Goal: Task Accomplishment & Management: Complete application form

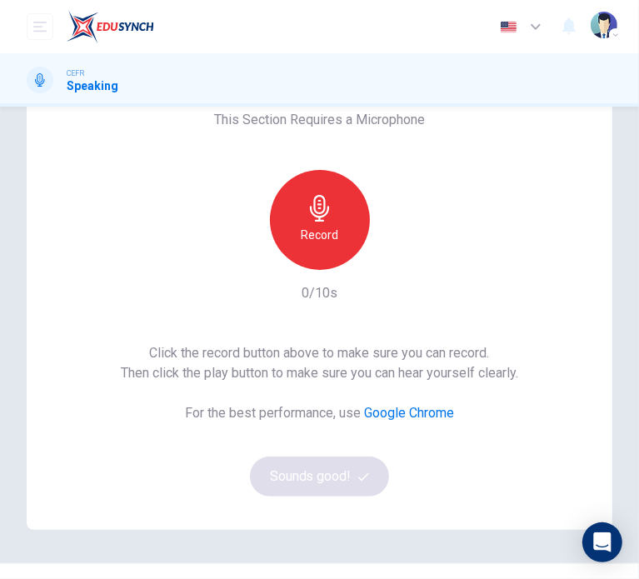
scroll to position [219, 0]
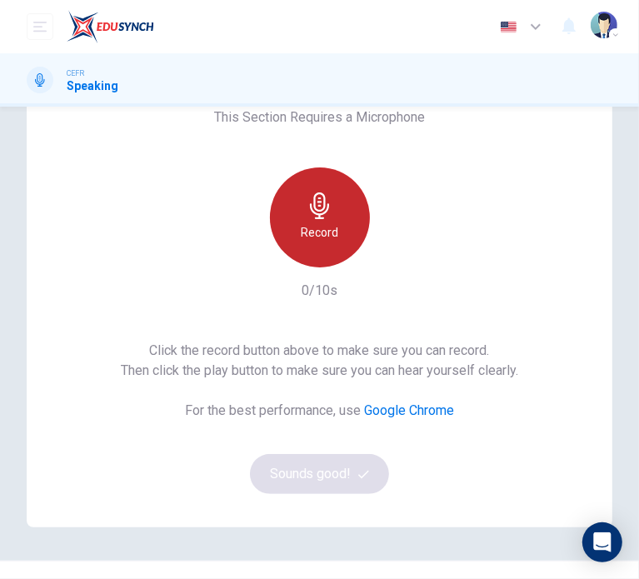
click at [306, 236] on h6 "Record" at bounding box center [320, 233] width 38 height 20
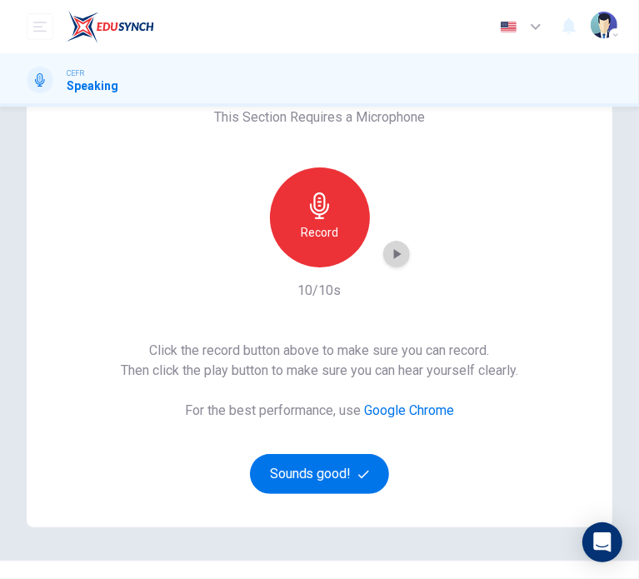
click at [388, 253] on icon "button" at bounding box center [396, 254] width 17 height 17
click at [391, 256] on icon "button" at bounding box center [397, 254] width 12 height 13
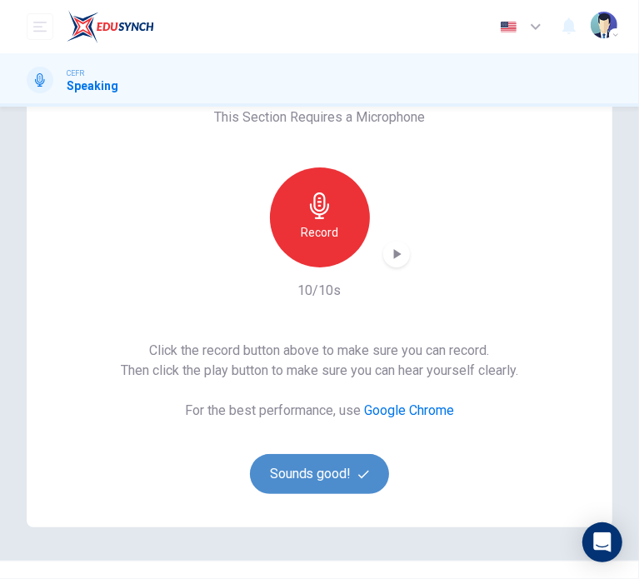
click at [298, 473] on button "Sounds good!" at bounding box center [320, 474] width 140 height 40
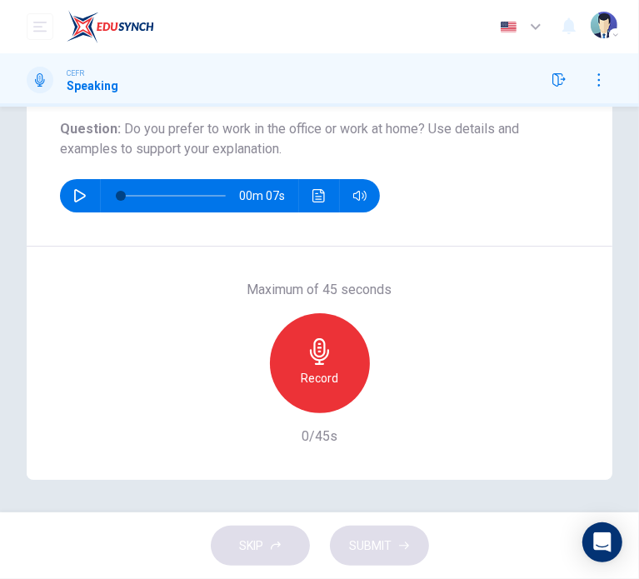
scroll to position [139, 0]
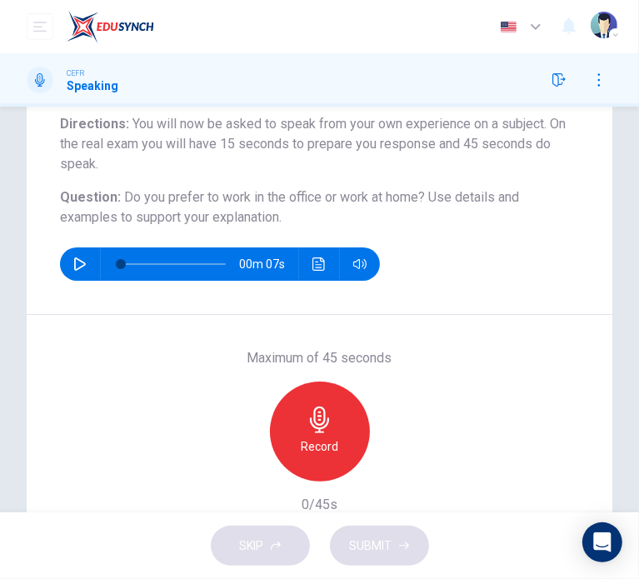
drag, startPoint x: 122, startPoint y: 193, endPoint x: 161, endPoint y: 210, distance: 42.6
click at [161, 210] on h6 "Question : Do you prefer to work in the office or work at home? Use details and…" at bounding box center [319, 208] width 519 height 40
click at [124, 198] on span "Do you prefer to work in the office or work at home?" at bounding box center [274, 197] width 301 height 16
click at [120, 196] on h6 "Question : Do you prefer to work in the office or work at home? Use details and…" at bounding box center [319, 208] width 519 height 40
drag, startPoint x: 120, startPoint y: 196, endPoint x: 296, endPoint y: 226, distance: 178.4
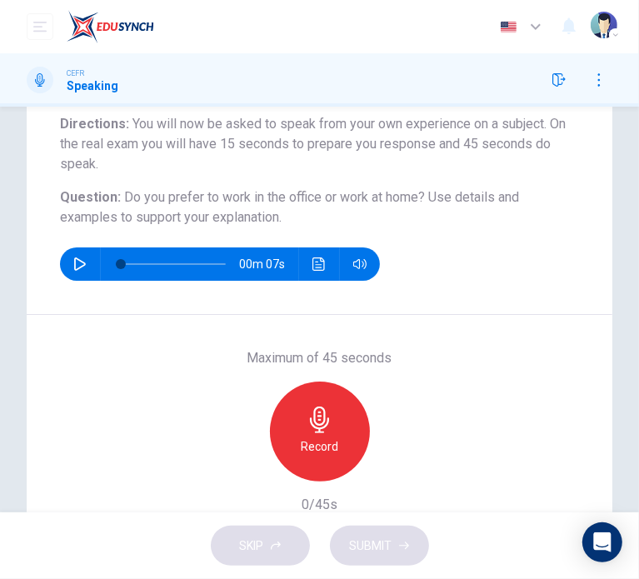
click at [296, 226] on h6 "Question : Do you prefer to work in the office or work at home? Use details and…" at bounding box center [319, 208] width 519 height 40
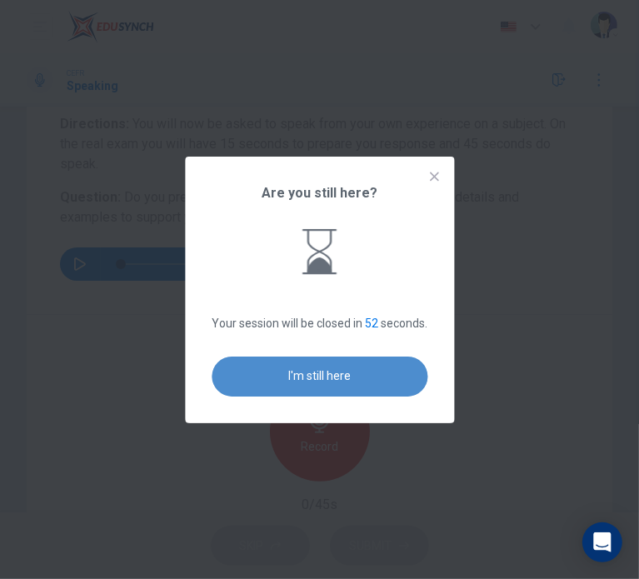
click at [296, 368] on button "I'm still here" at bounding box center [320, 377] width 216 height 40
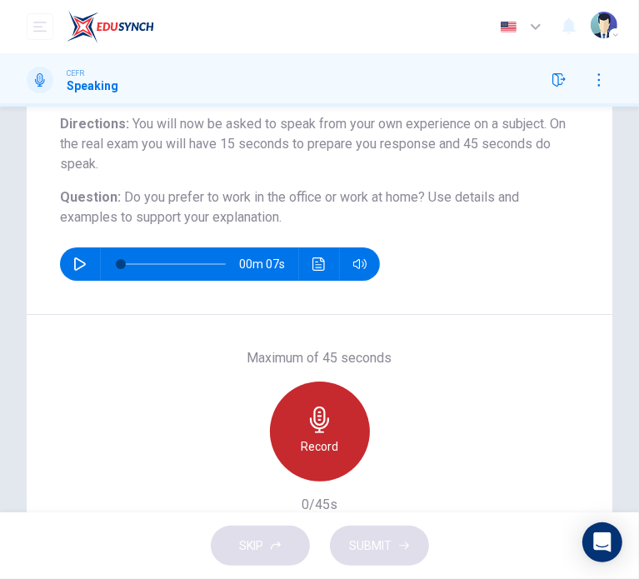
click at [313, 437] on h6 "Record" at bounding box center [320, 447] width 38 height 20
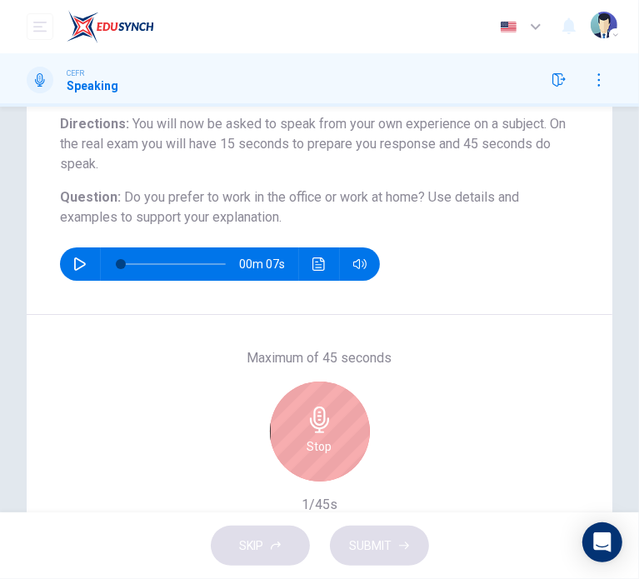
scroll to position [208, 0]
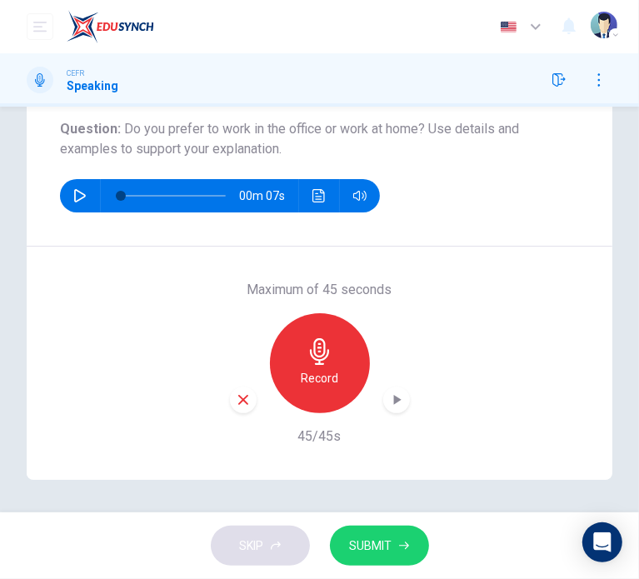
click at [388, 544] on span "SUBMIT" at bounding box center [371, 546] width 43 height 21
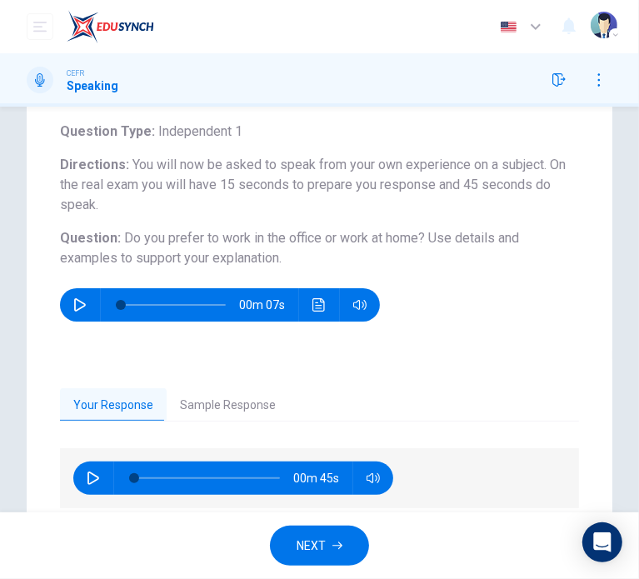
scroll to position [163, 0]
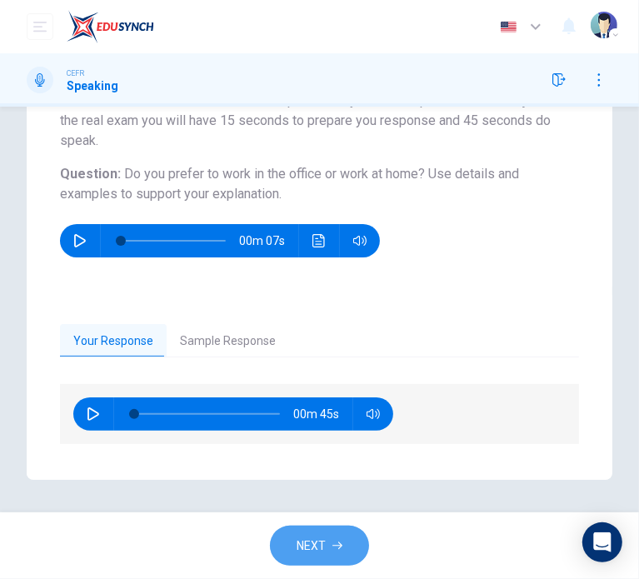
click at [317, 549] on span "NEXT" at bounding box center [311, 546] width 29 height 21
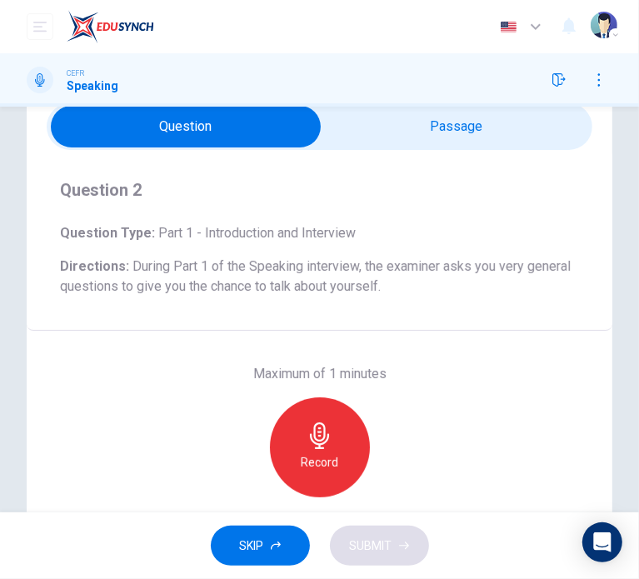
scroll to position [57, 0]
click at [408, 127] on input "checkbox" at bounding box center [186, 127] width 819 height 42
checkbox input "true"
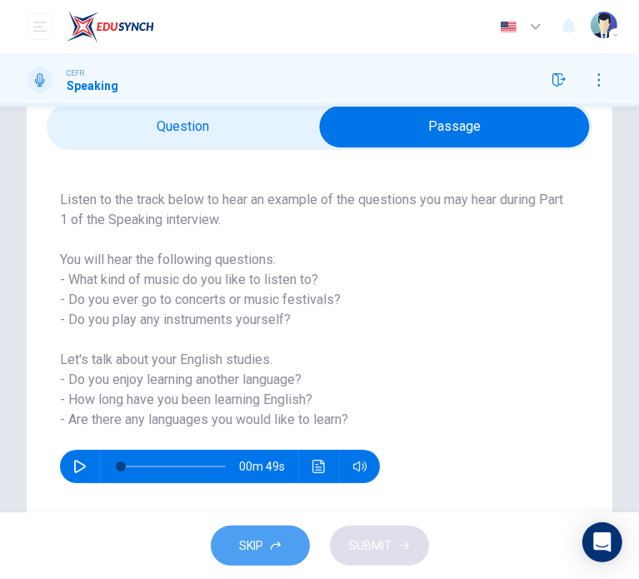
click at [262, 553] on span "SKIP" at bounding box center [252, 546] width 24 height 21
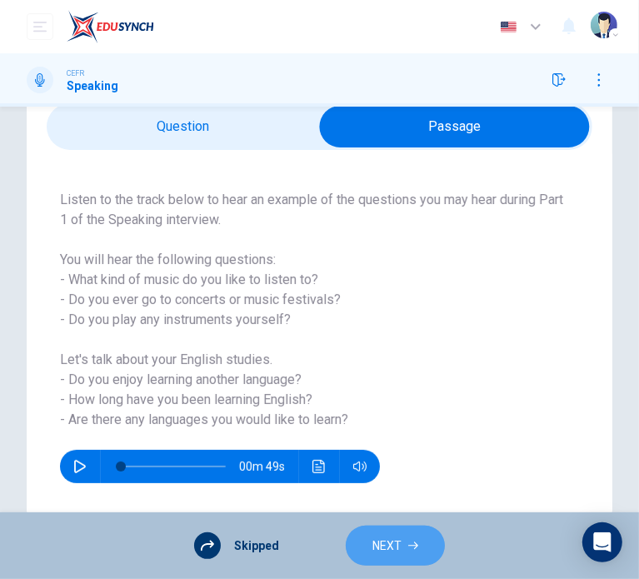
click at [406, 553] on button "NEXT" at bounding box center [395, 546] width 99 height 41
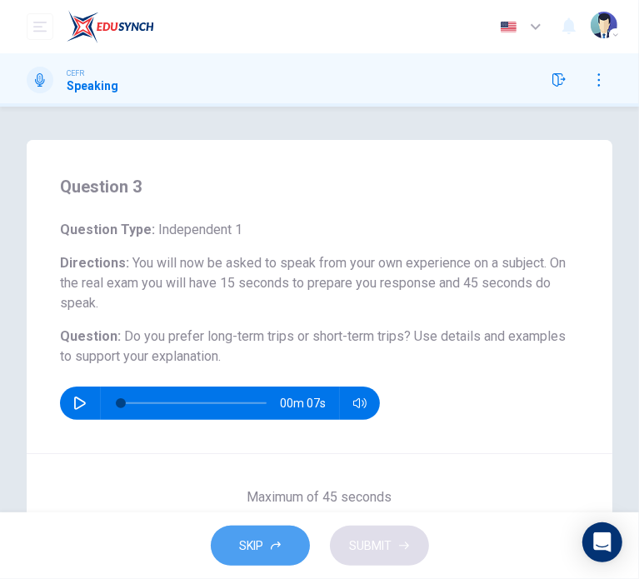
click at [251, 544] on span "SKIP" at bounding box center [252, 546] width 24 height 21
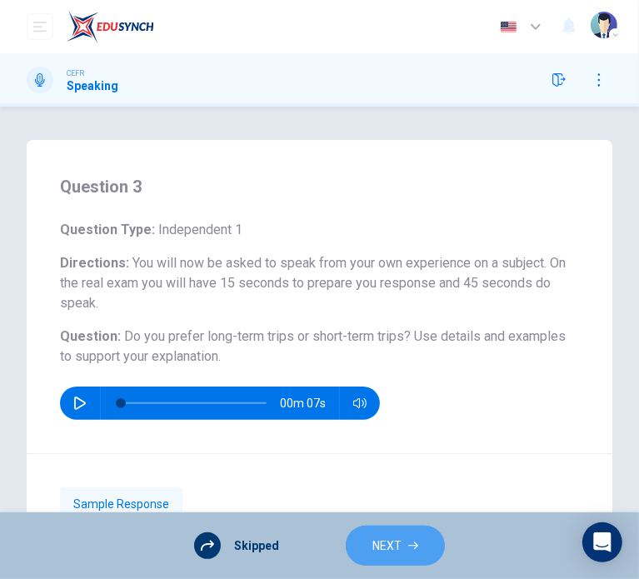
click at [397, 559] on button "NEXT" at bounding box center [395, 546] width 99 height 41
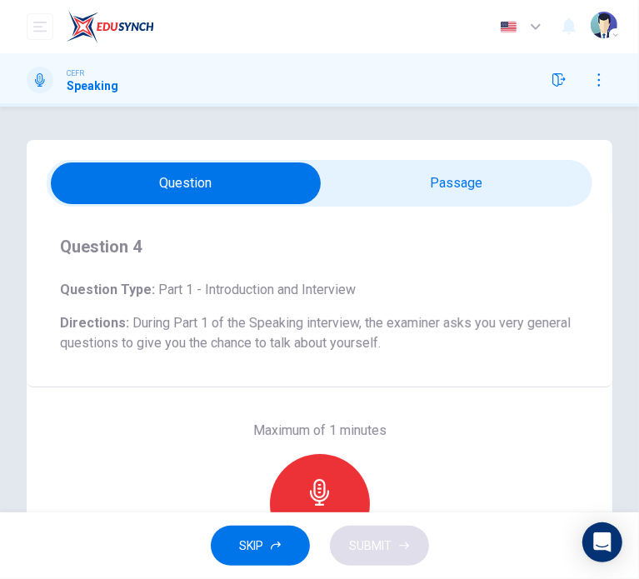
click at [427, 197] on input "checkbox" at bounding box center [186, 184] width 819 height 42
checkbox input "true"
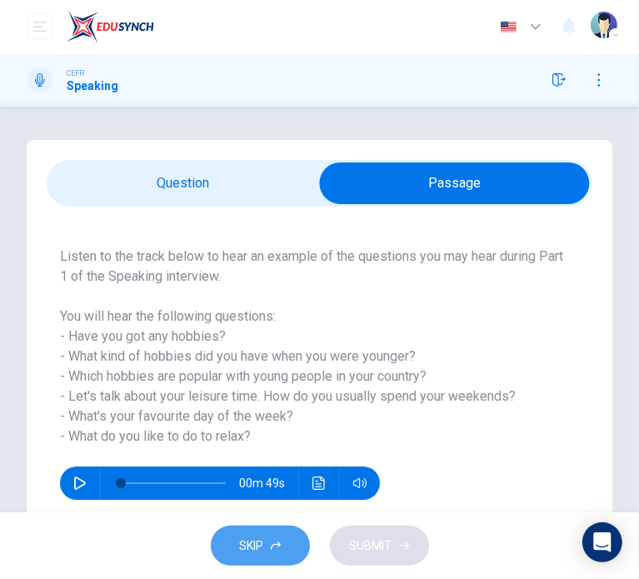
click at [237, 538] on button "SKIP" at bounding box center [260, 546] width 99 height 41
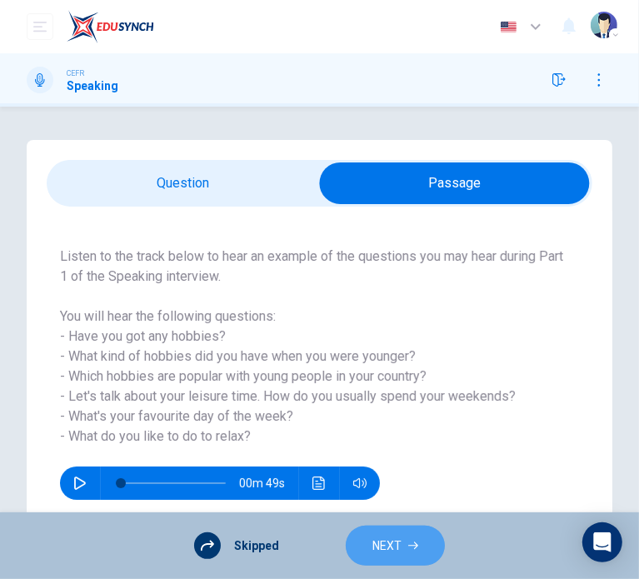
click at [381, 529] on button "NEXT" at bounding box center [395, 546] width 99 height 41
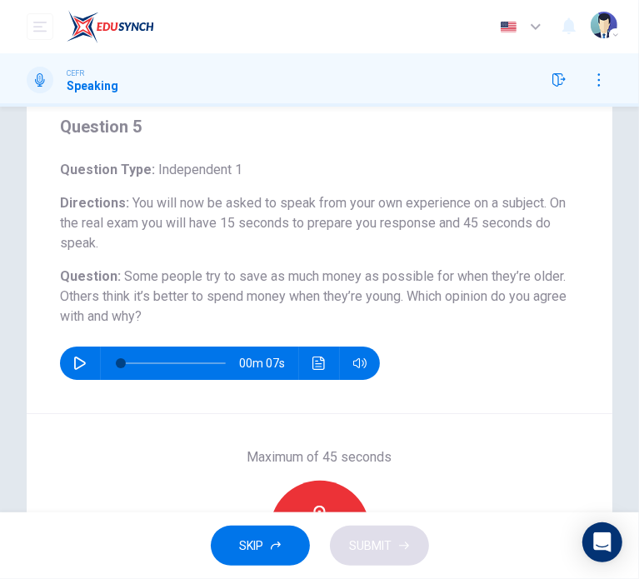
scroll to position [59, 0]
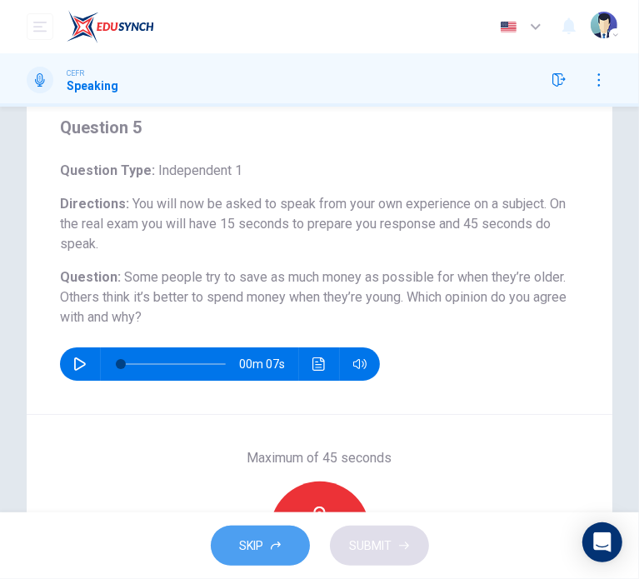
click at [253, 548] on span "SKIP" at bounding box center [252, 546] width 24 height 21
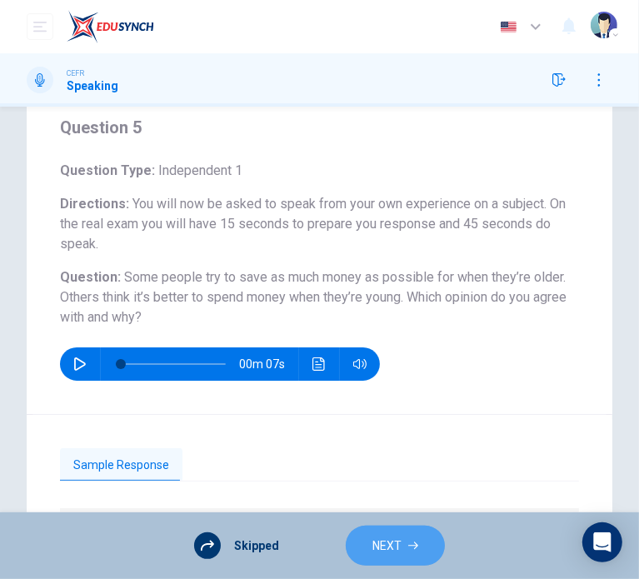
click at [368, 537] on button "NEXT" at bounding box center [395, 546] width 99 height 41
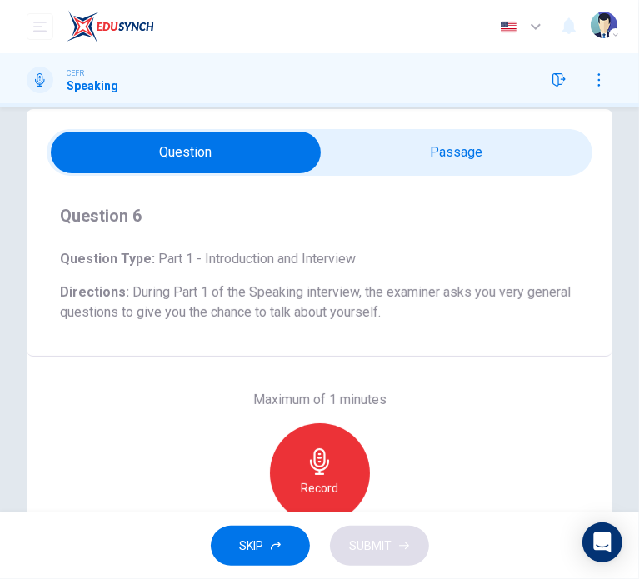
scroll to position [23, 0]
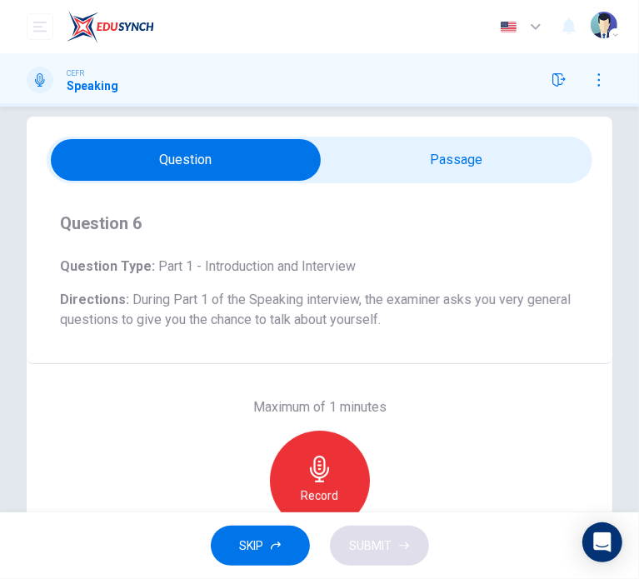
click at [429, 163] on input "checkbox" at bounding box center [186, 160] width 819 height 42
checkbox input "true"
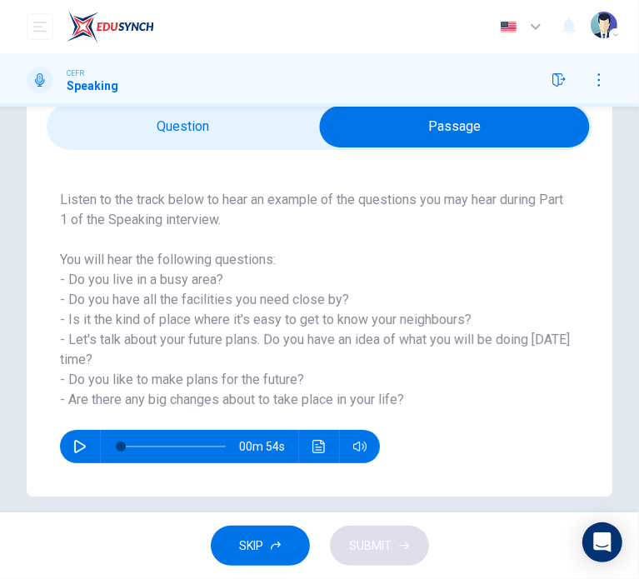
scroll to position [55, 0]
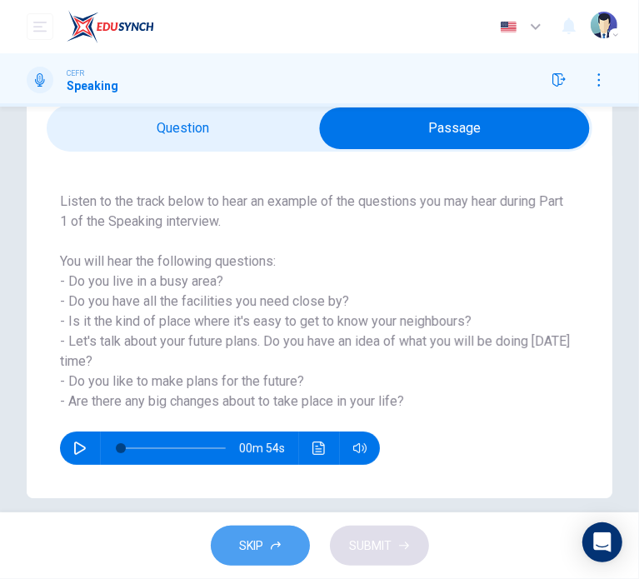
click at [235, 532] on button "SKIP" at bounding box center [260, 546] width 99 height 41
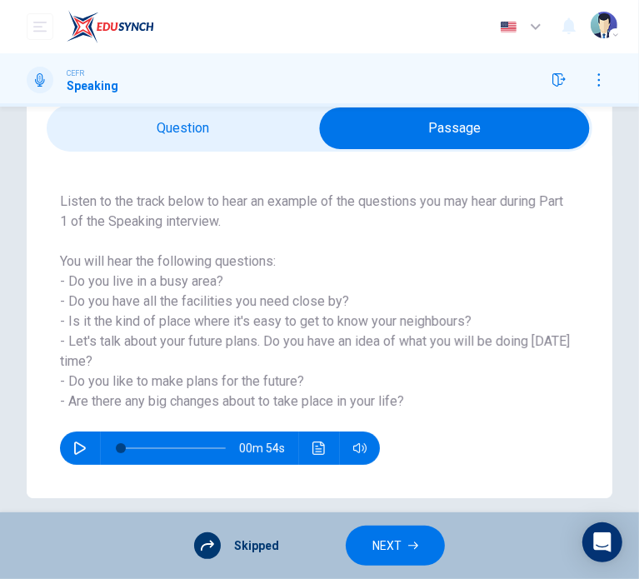
click at [381, 546] on span "NEXT" at bounding box center [387, 546] width 29 height 21
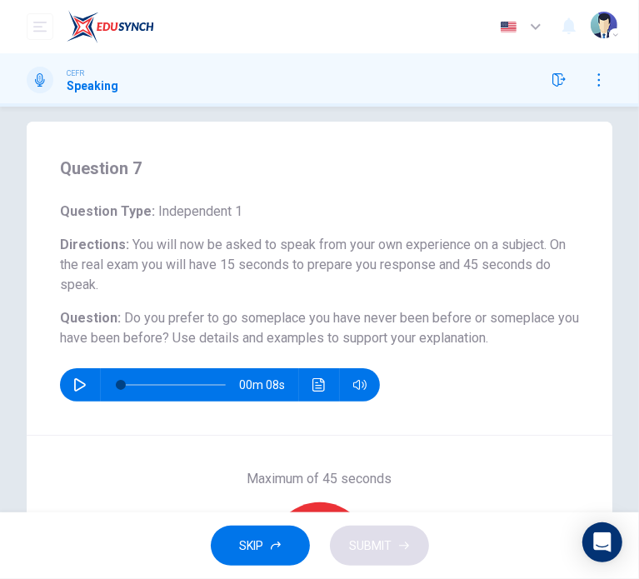
scroll to position [17, 0]
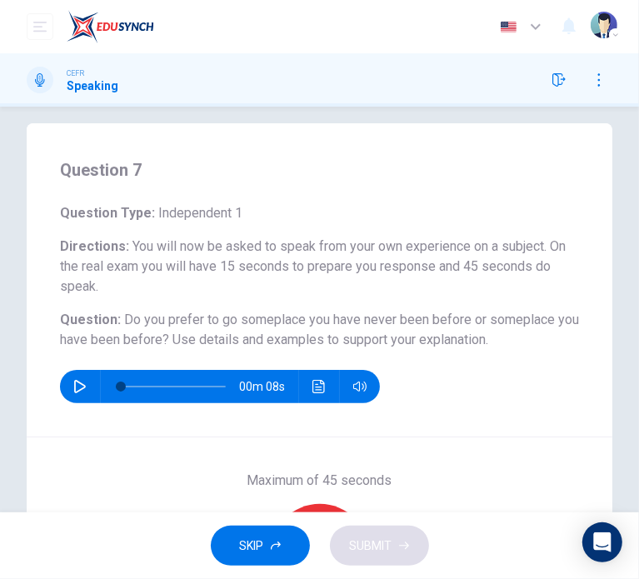
click at [264, 538] on button "SKIP" at bounding box center [260, 546] width 99 height 41
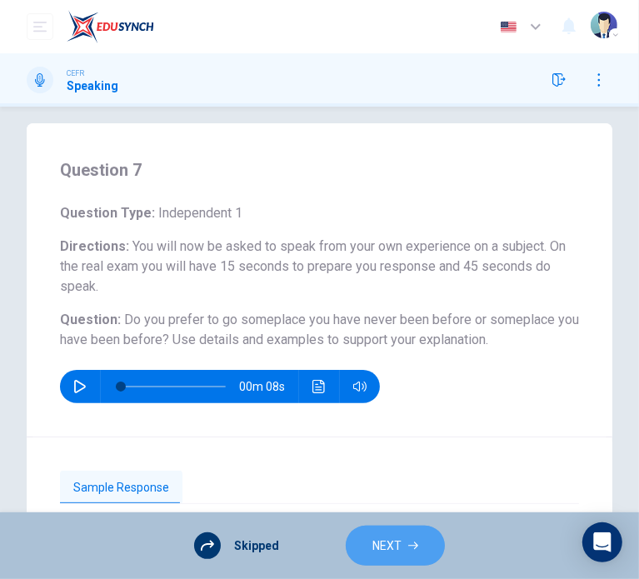
click at [383, 553] on span "NEXT" at bounding box center [387, 546] width 29 height 21
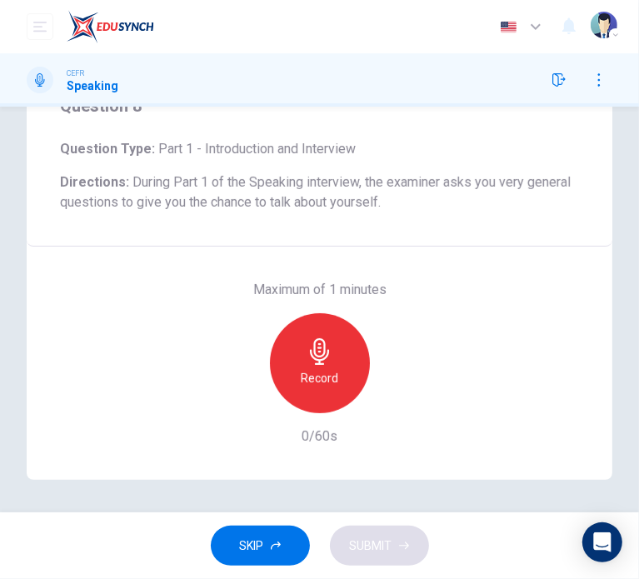
scroll to position [0, 0]
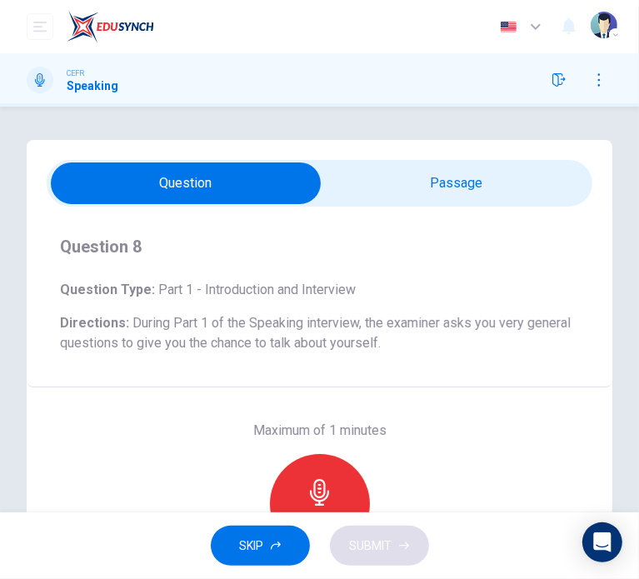
click at [432, 180] on input "checkbox" at bounding box center [186, 184] width 819 height 42
checkbox input "true"
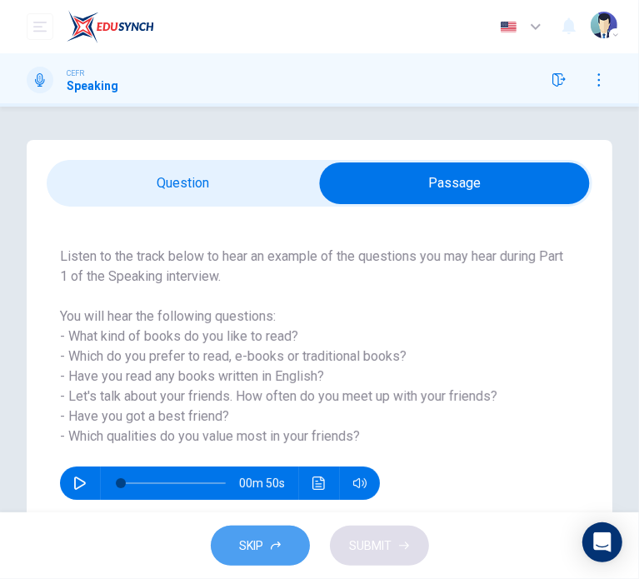
click at [248, 543] on span "SKIP" at bounding box center [252, 546] width 24 height 21
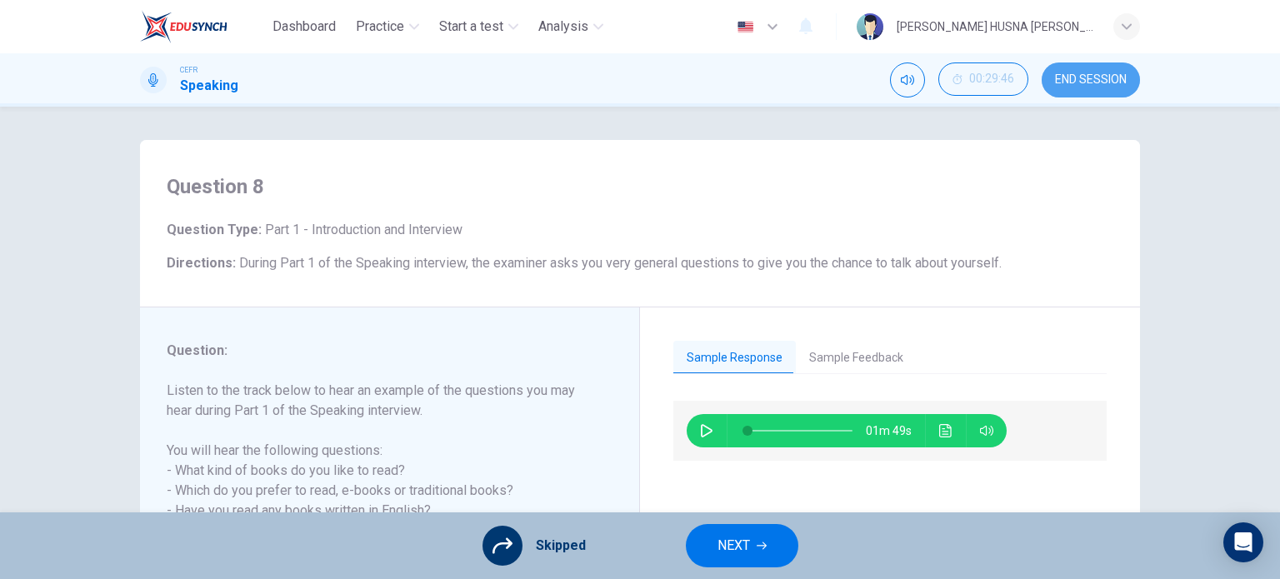
click at [638, 76] on span "END SESSION" at bounding box center [1091, 79] width 72 height 13
